Goal: Task Accomplishment & Management: Manage account settings

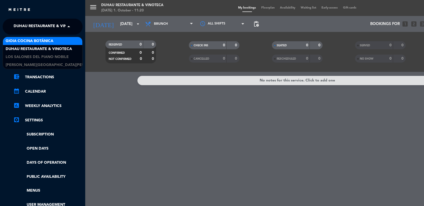
click at [55, 40] on div "Gioia Cocina Botánica" at bounding box center [42, 41] width 79 height 8
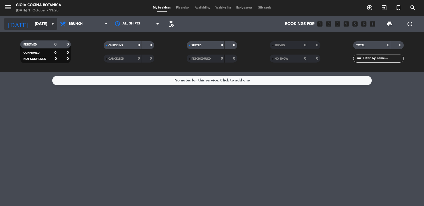
click at [46, 28] on input "[DATE]" at bounding box center [57, 24] width 51 height 10
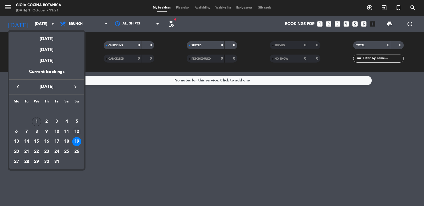
click at [76, 131] on div "12" at bounding box center [76, 131] width 9 height 9
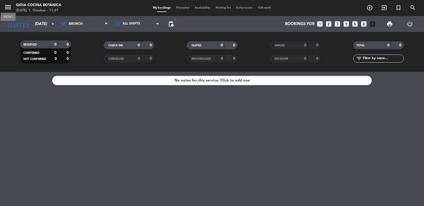
click at [9, 6] on icon "menu" at bounding box center [8, 7] width 8 height 8
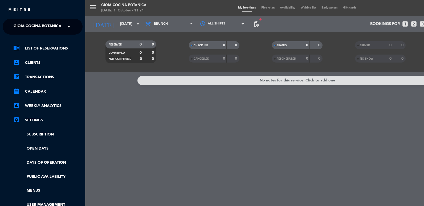
click at [22, 26] on span "Gioia Cocina Botánica" at bounding box center [38, 26] width 48 height 11
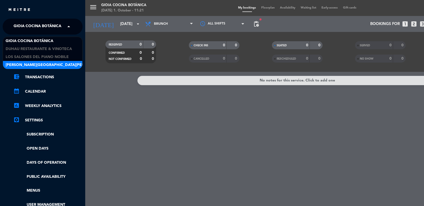
click at [44, 64] on span "[PERSON_NAME][GEOGRAPHIC_DATA][PERSON_NAME] [GEOGRAPHIC_DATA]" at bounding box center [77, 65] width 142 height 6
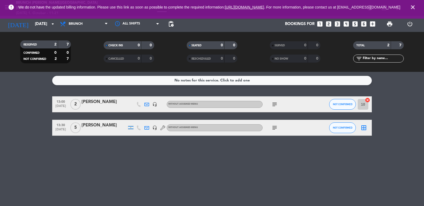
click at [415, 6] on icon "close" at bounding box center [413, 7] width 6 height 6
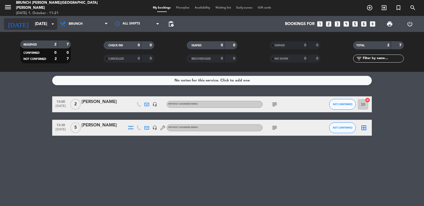
click at [47, 28] on input "[DATE]" at bounding box center [57, 24] width 51 height 10
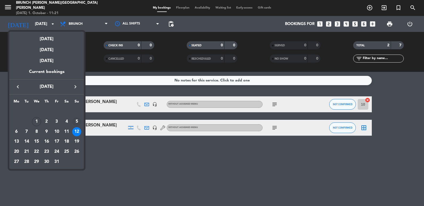
click at [77, 122] on div "5" at bounding box center [76, 121] width 9 height 9
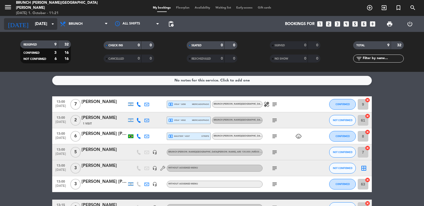
click at [49, 29] on div "[DATE] [DATE] arrow_drop_down" at bounding box center [30, 24] width 53 height 12
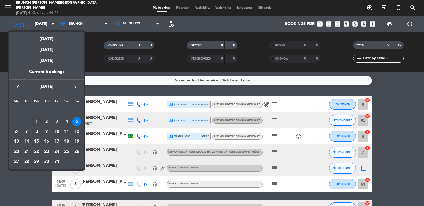
click at [75, 141] on div "19" at bounding box center [76, 141] width 9 height 9
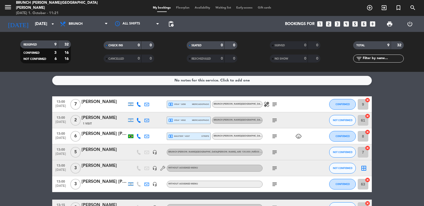
type input "[DATE]"
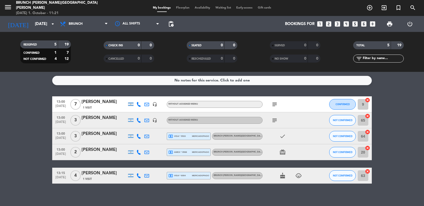
click at [99, 136] on div "[PERSON_NAME]" at bounding box center [104, 134] width 45 height 7
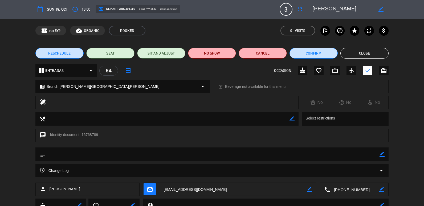
click at [380, 10] on icon "border_color" at bounding box center [381, 9] width 5 height 5
click at [300, 9] on icon "fullscreen" at bounding box center [300, 9] width 6 height 6
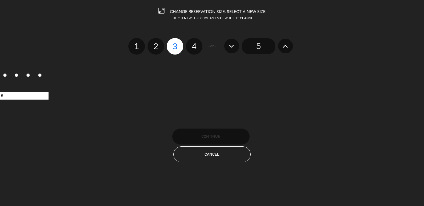
click at [196, 50] on label "4" at bounding box center [194, 46] width 17 height 17
click at [195, 43] on input "4" at bounding box center [193, 41] width 3 height 3
radio input "true"
radio input "false"
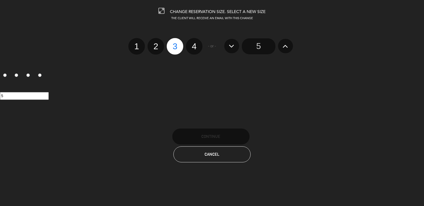
radio input "false"
radio input "true"
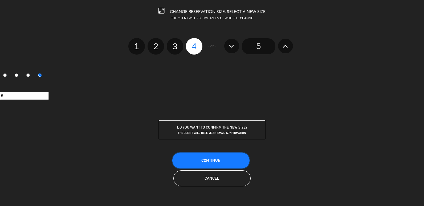
click at [232, 167] on button "Continue" at bounding box center [211, 161] width 77 height 16
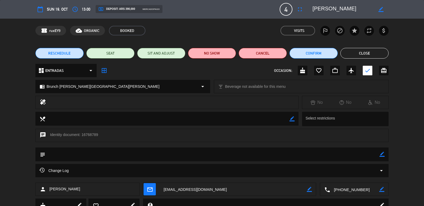
click at [382, 155] on icon "border_color" at bounding box center [382, 154] width 5 height 5
click at [163, 153] on textarea at bounding box center [212, 155] width 335 height 14
type textarea "1 adulto pendiente de pago-"
click at [385, 154] on icon at bounding box center [382, 154] width 5 height 5
click at [420, 157] on div "subject border_color" at bounding box center [212, 156] width 424 height 17
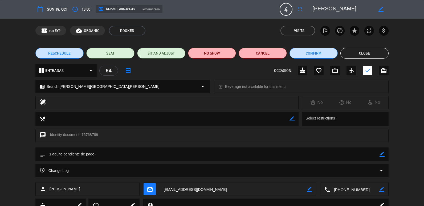
click at [20, 153] on div "subject border_color" at bounding box center [212, 156] width 424 height 17
click at [353, 51] on button "Close" at bounding box center [365, 53] width 48 height 11
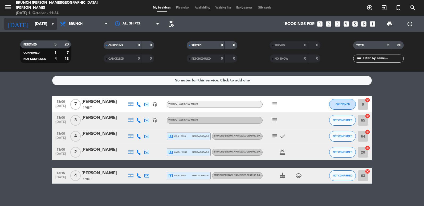
click at [54, 22] on icon "arrow_drop_down" at bounding box center [53, 24] width 6 height 6
